Goal: Find specific page/section: Find specific page/section

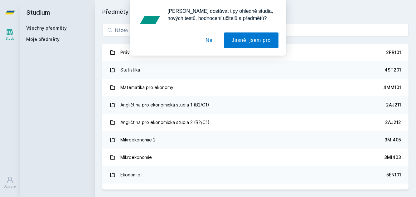
click at [114, 26] on div "[PERSON_NAME] dostávat tipy ohledně studia, nových testů, hodnocení učitelů a p…" at bounding box center [208, 28] width 416 height 56
click at [217, 40] on button "Ne" at bounding box center [209, 40] width 22 height 16
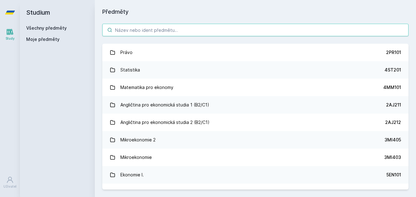
click at [183, 32] on input "search" at bounding box center [255, 30] width 306 height 12
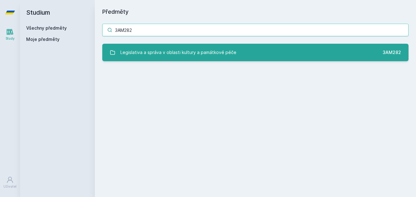
type input "3AM282"
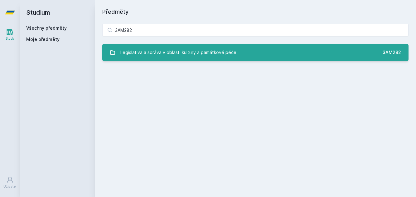
click at [190, 53] on div "Legislativa a správa v oblasti kultury a památkové péče" at bounding box center [178, 52] width 116 height 12
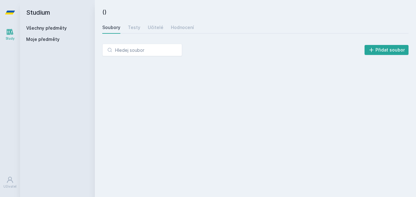
click at [190, 53] on div "Přidat soubor" at bounding box center [255, 50] width 306 height 12
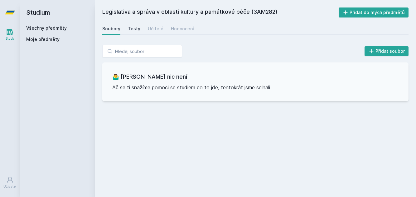
click at [132, 27] on div "Testy" at bounding box center [134, 29] width 12 height 6
click at [110, 28] on div "Soubory" at bounding box center [111, 29] width 18 height 6
